Goal: Transaction & Acquisition: Purchase product/service

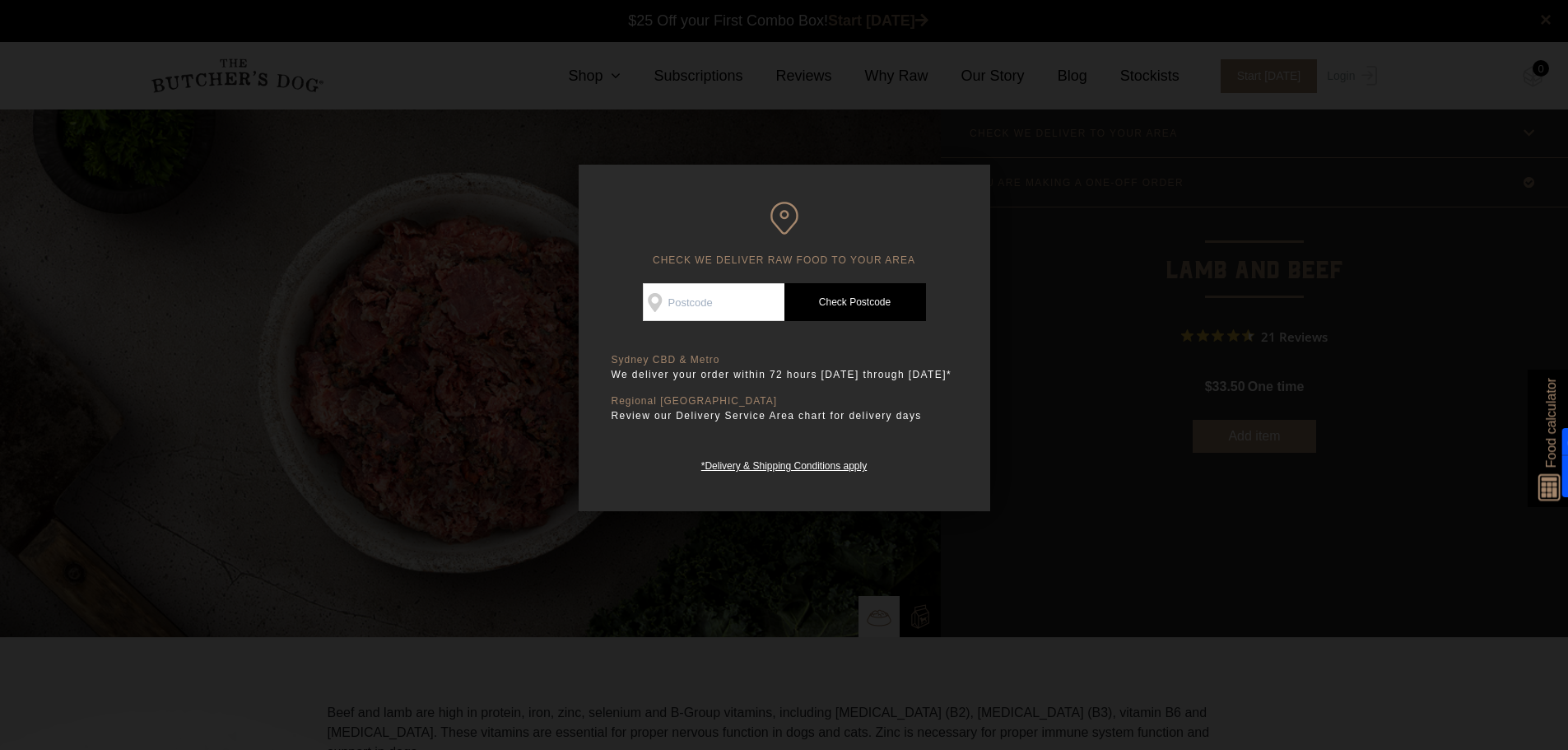
click at [742, 134] on div at bounding box center [784, 375] width 1568 height 750
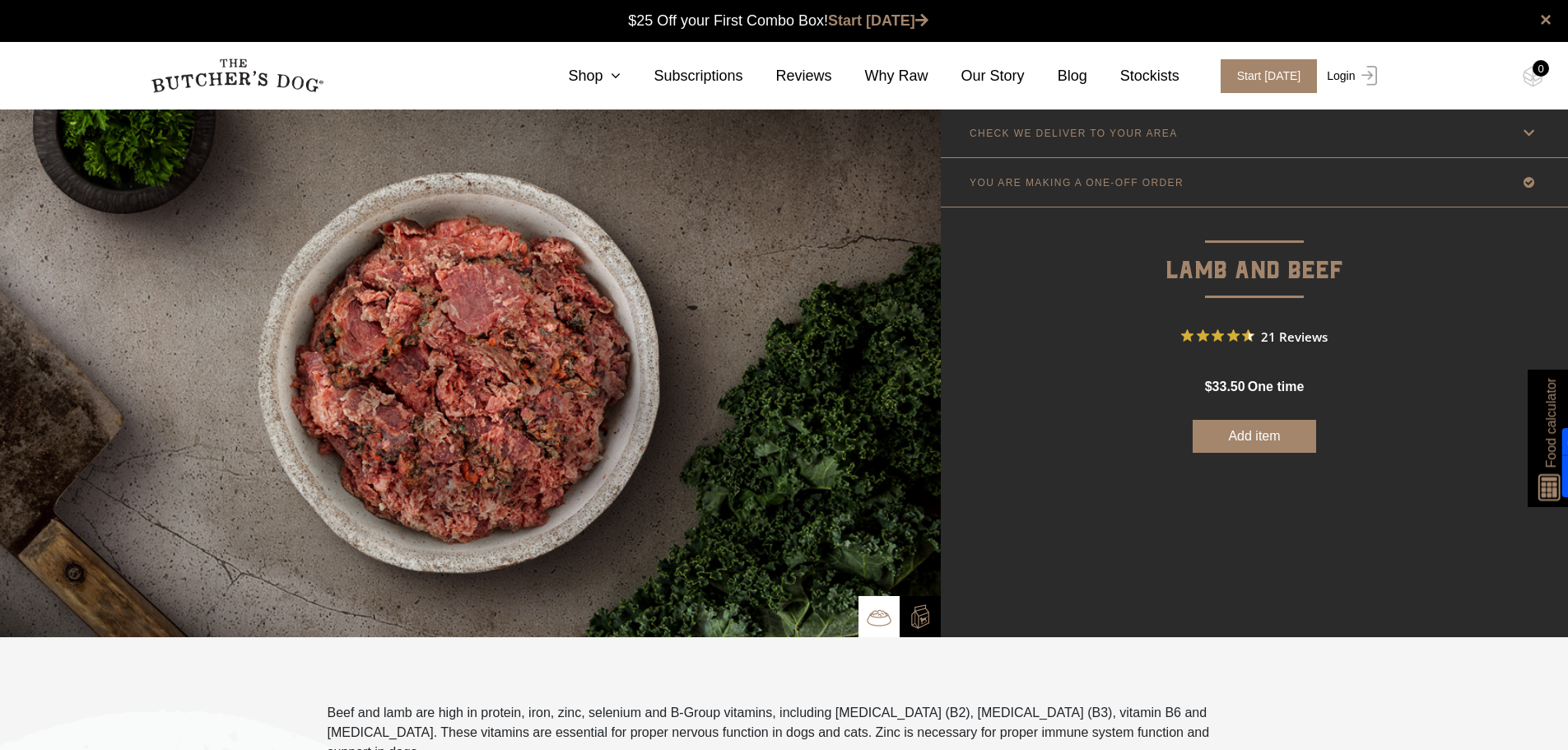
click at [1347, 76] on link "Login" at bounding box center [1349, 76] width 53 height 33
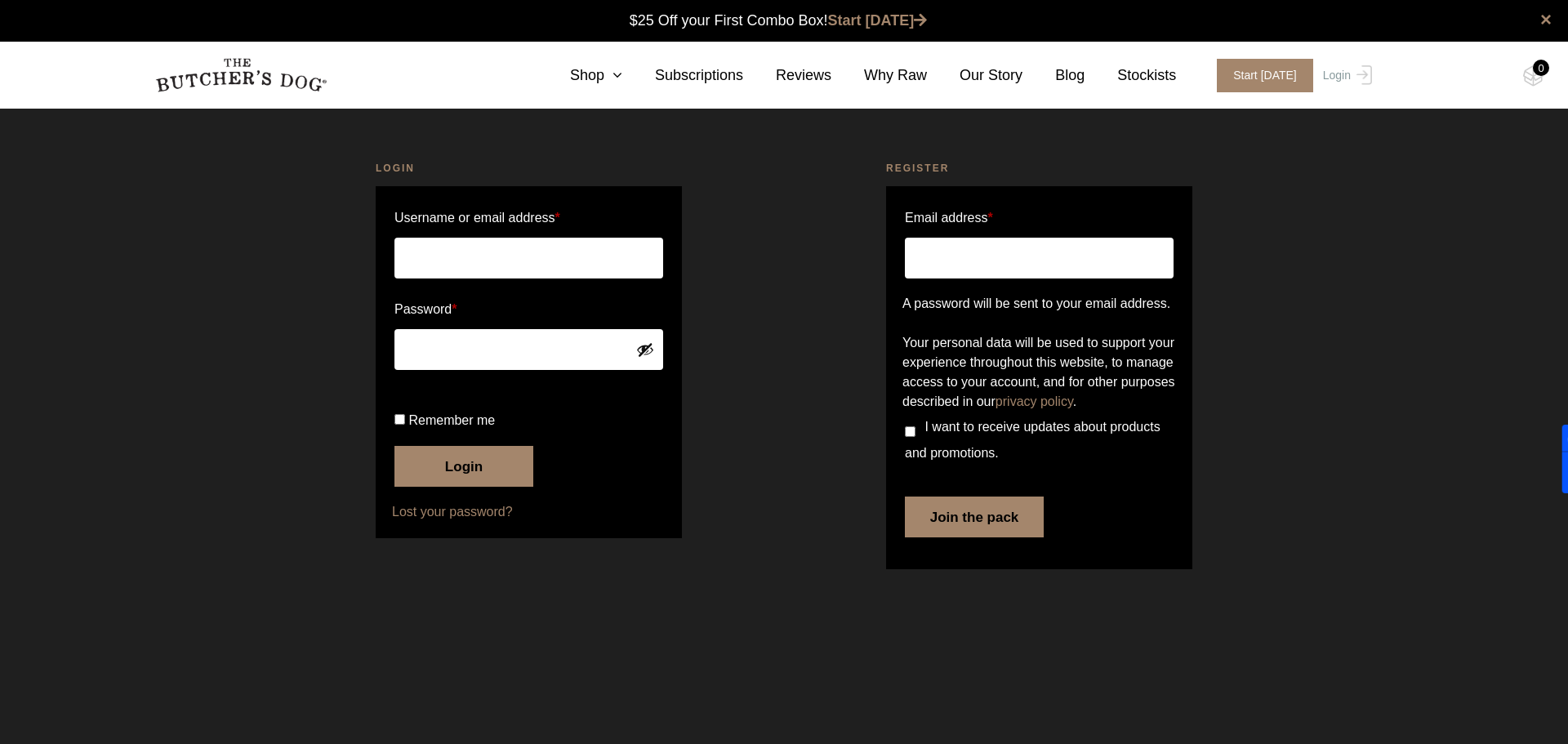
click at [622, 262] on input "Username or email address *" at bounding box center [529, 258] width 269 height 41
type input "kendrey@bigpond.com"
click at [484, 487] on button "Login" at bounding box center [463, 466] width 139 height 41
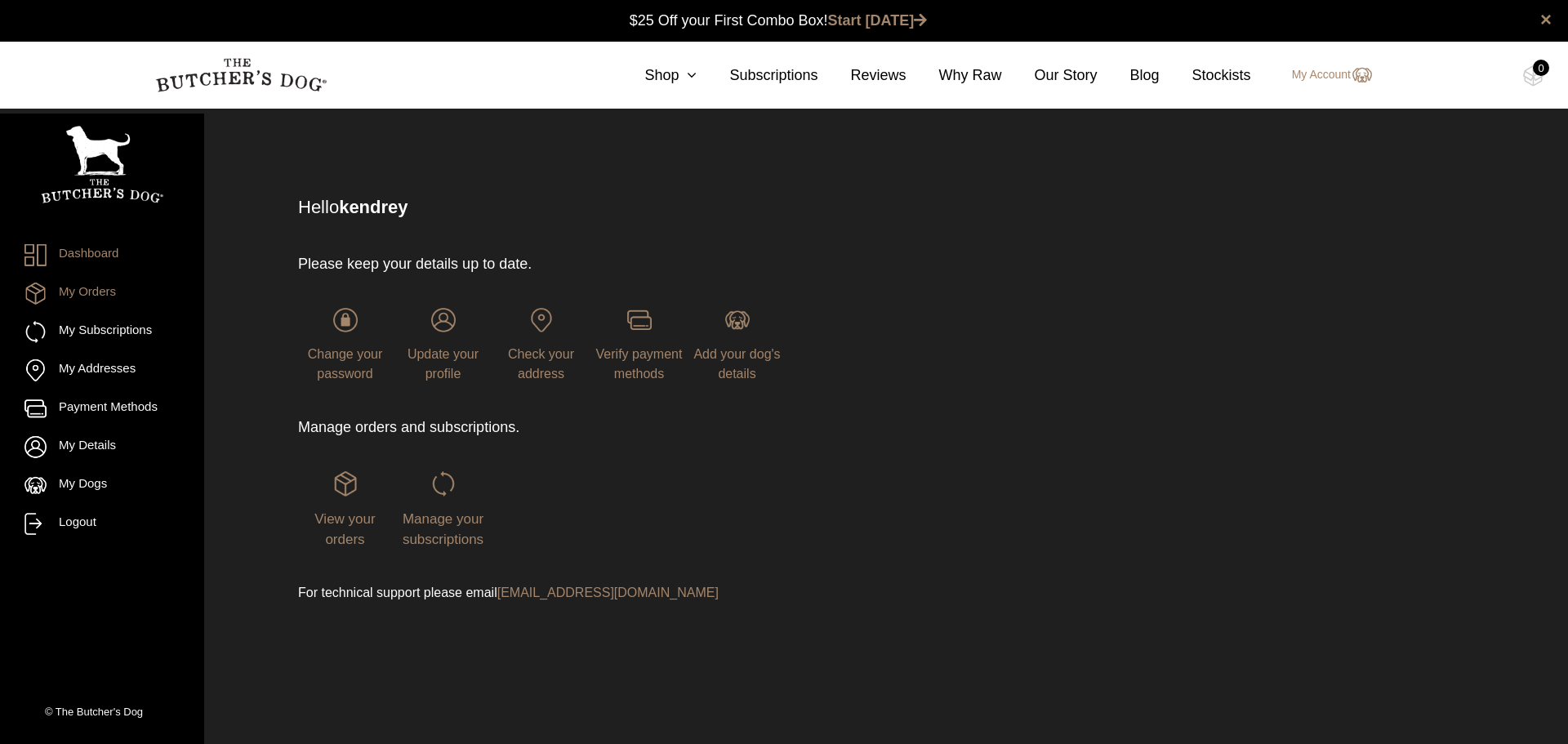
click at [72, 294] on link "My Orders" at bounding box center [101, 293] width 155 height 22
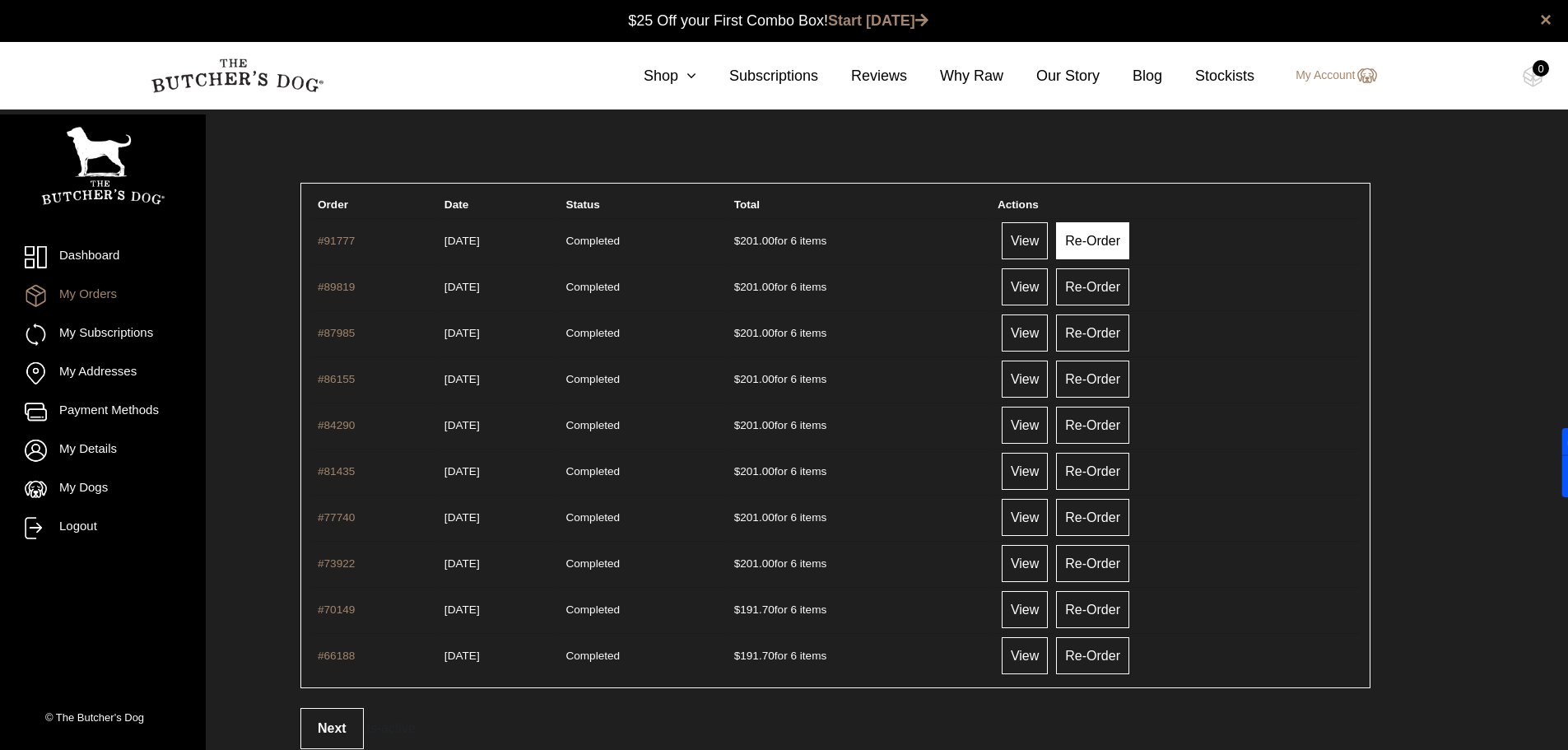
click at [1117, 246] on link "Re-Order" at bounding box center [1093, 240] width 73 height 37
